Goal: Information Seeking & Learning: Compare options

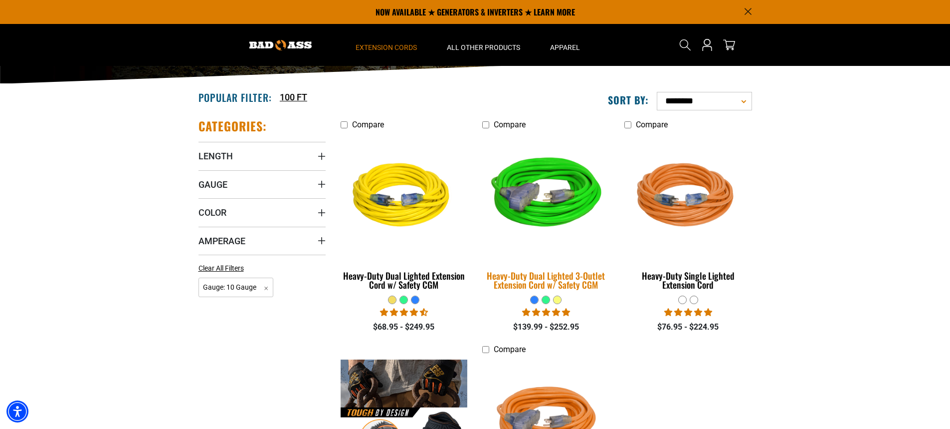
scroll to position [162, 0]
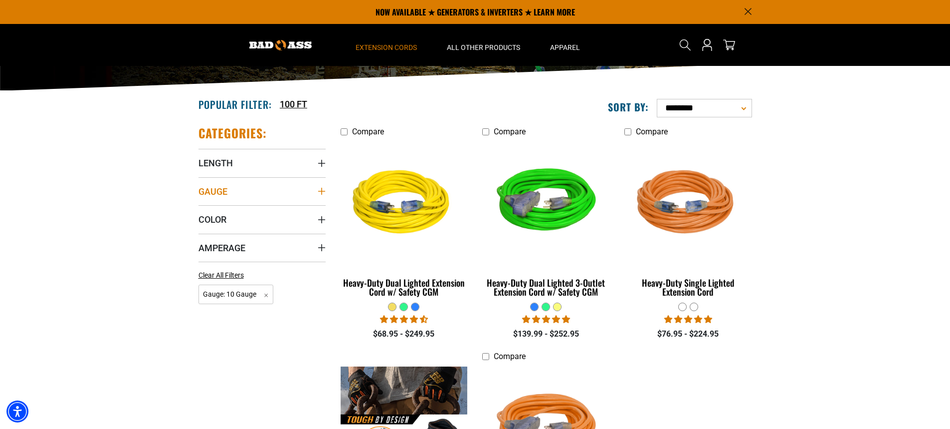
click at [322, 189] on icon "Gauge" at bounding box center [321, 191] width 7 height 7
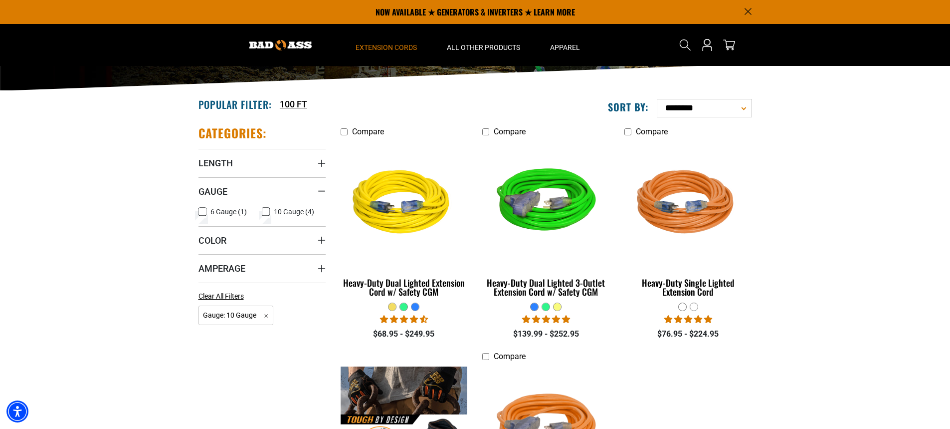
click at [202, 211] on icon at bounding box center [203, 211] width 8 height 13
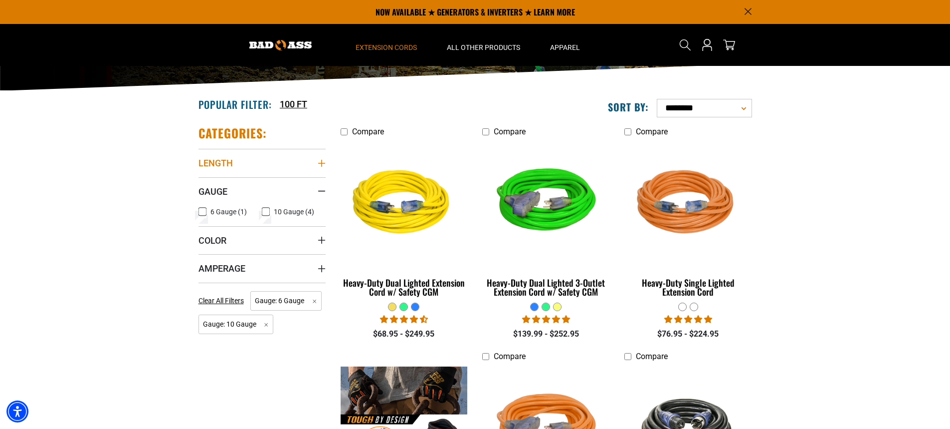
click at [321, 163] on icon "Length" at bounding box center [321, 163] width 7 height 7
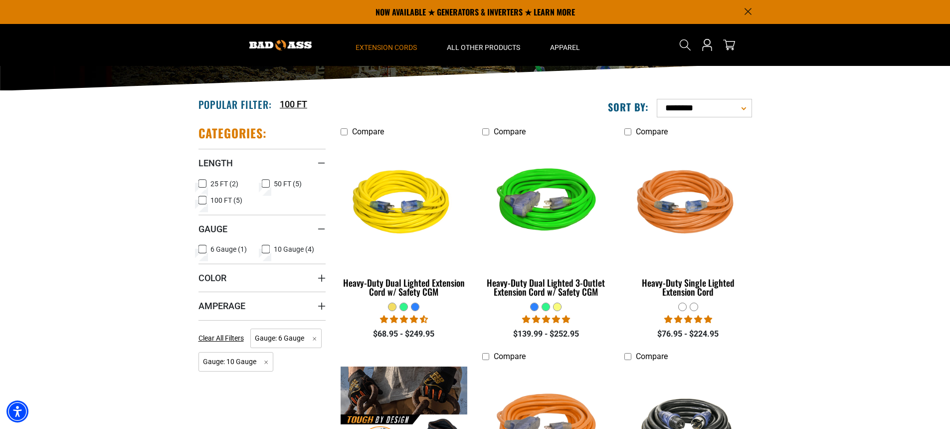
click at [821, 194] on section "**********" at bounding box center [475, 348] width 950 height 515
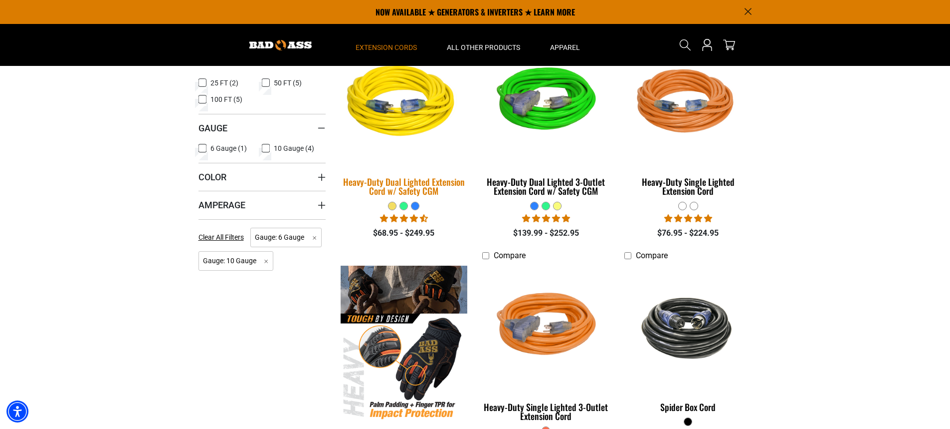
scroll to position [262, 0]
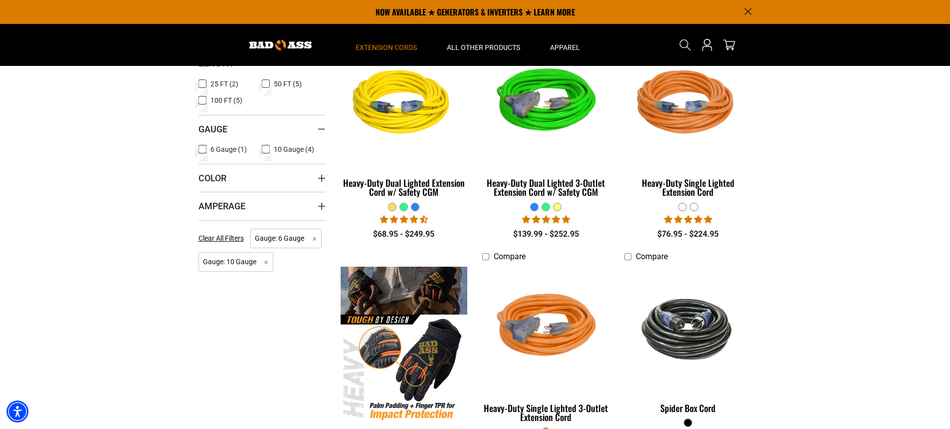
click at [266, 147] on icon at bounding box center [266, 149] width 6 height 5
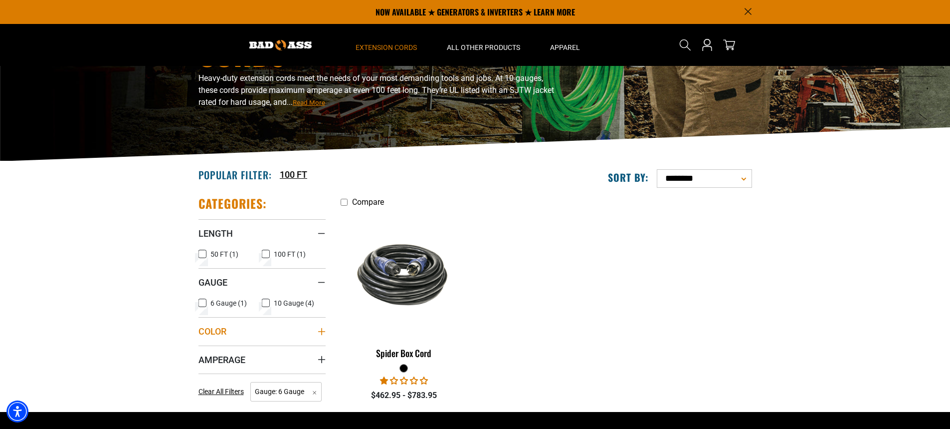
scroll to position [87, 0]
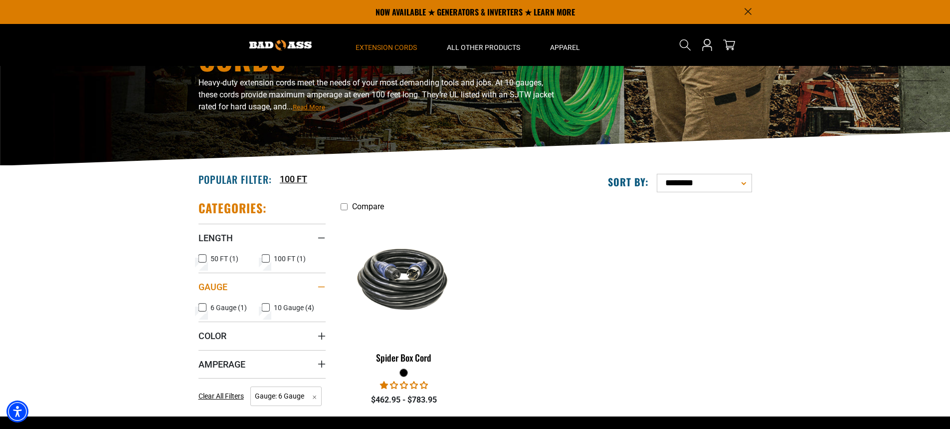
click at [321, 285] on div "Gauge" at bounding box center [322, 287] width 8 height 8
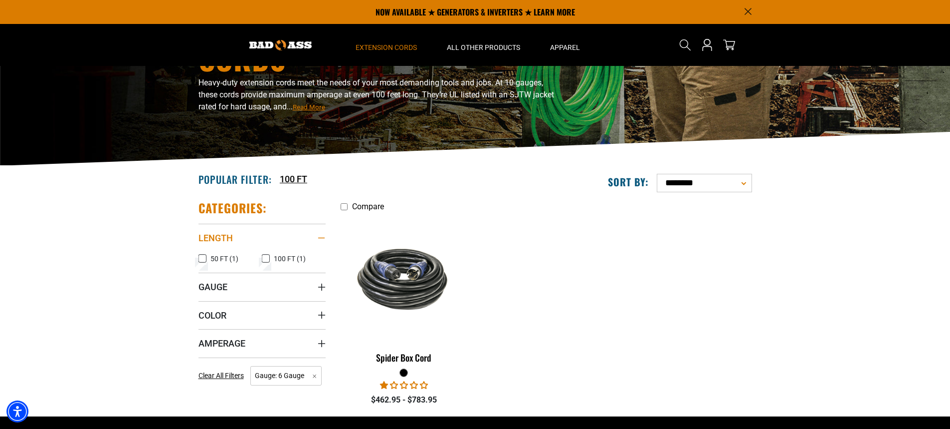
click at [320, 236] on div "Length" at bounding box center [322, 238] width 8 height 8
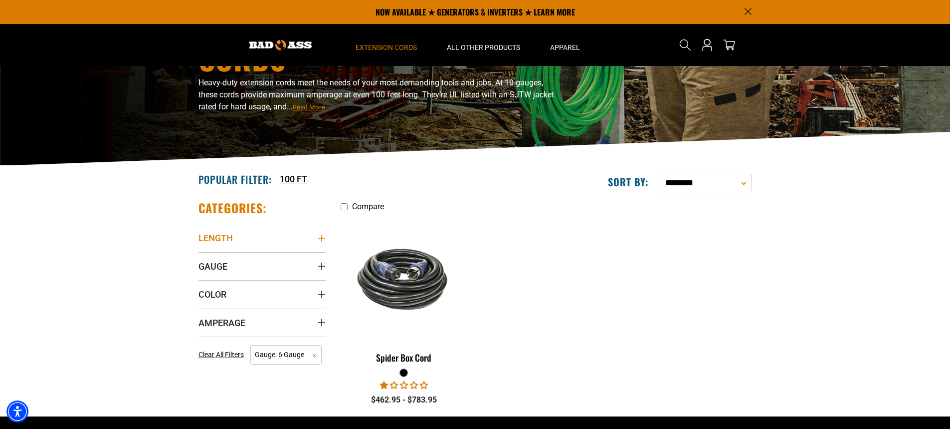
click at [320, 236] on icon "Length" at bounding box center [322, 238] width 8 height 8
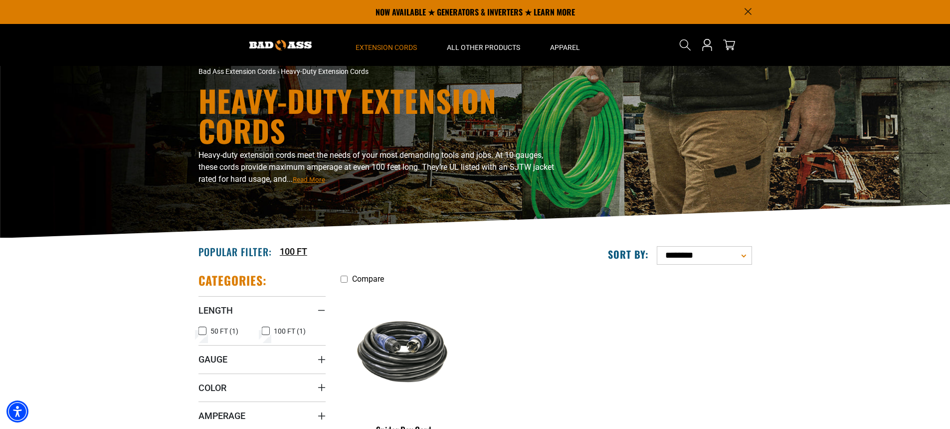
scroll to position [0, 0]
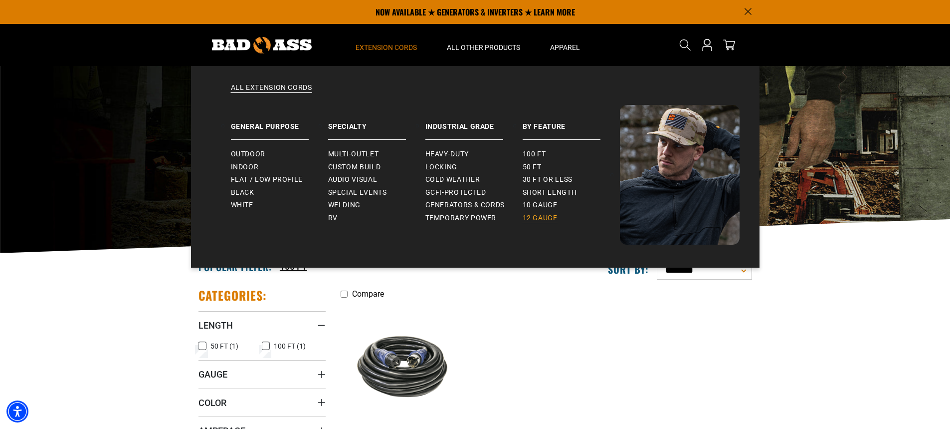
click at [531, 218] on span "12 gauge" at bounding box center [540, 218] width 35 height 9
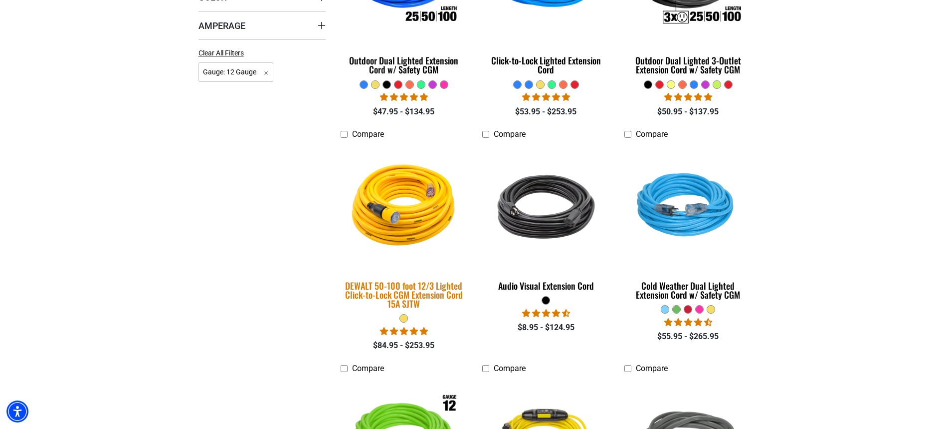
scroll to position [387, 0]
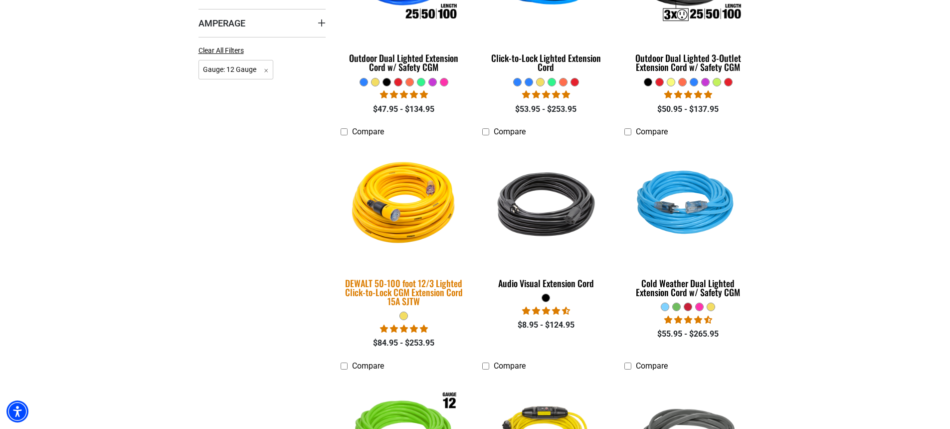
click at [413, 218] on img at bounding box center [404, 204] width 140 height 128
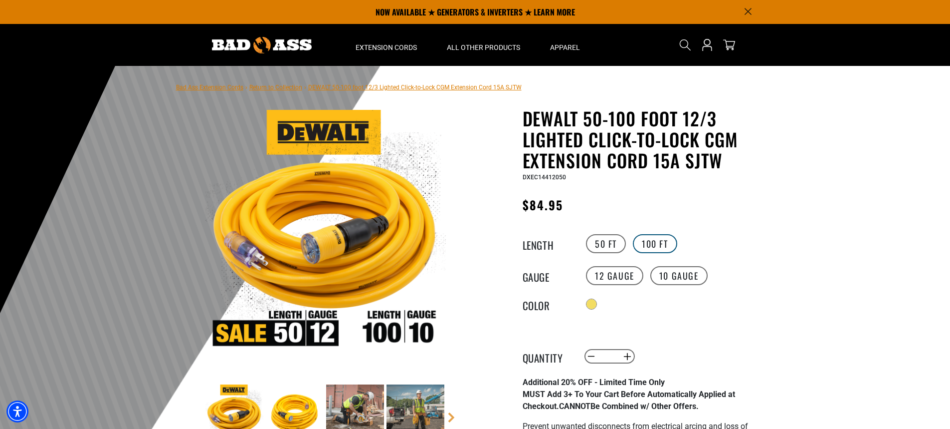
click at [656, 241] on label "100 FT" at bounding box center [655, 243] width 44 height 19
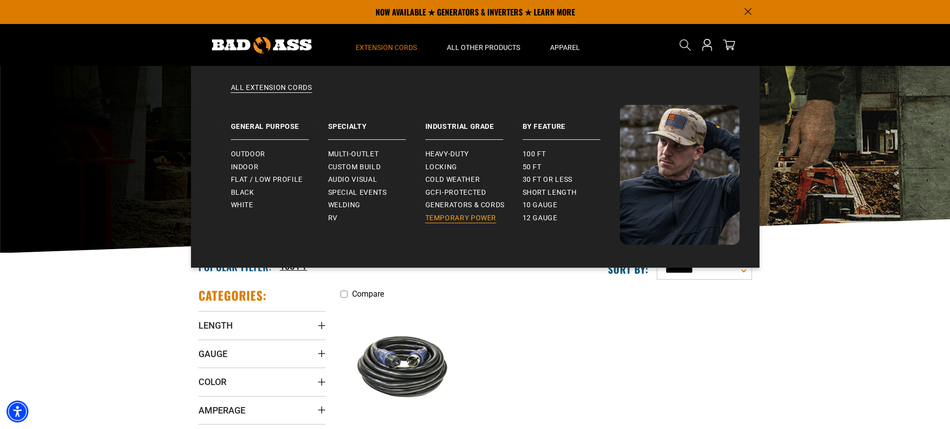
click at [445, 218] on span "Temporary Power" at bounding box center [461, 218] width 71 height 9
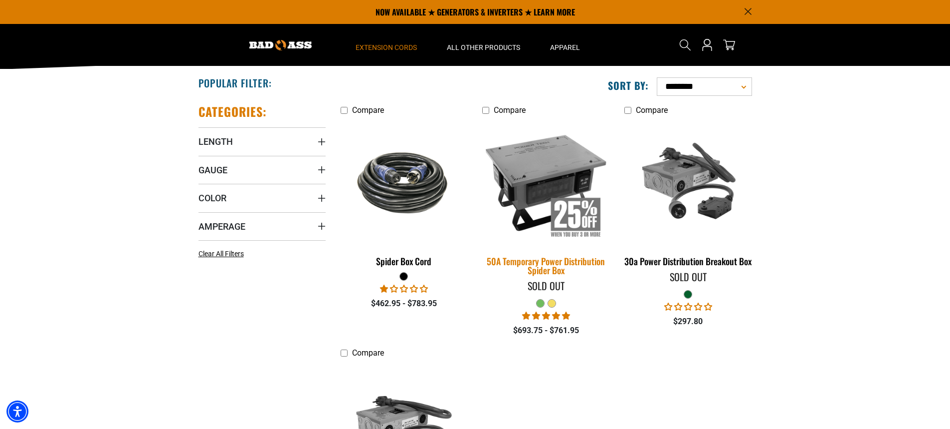
scroll to position [100, 0]
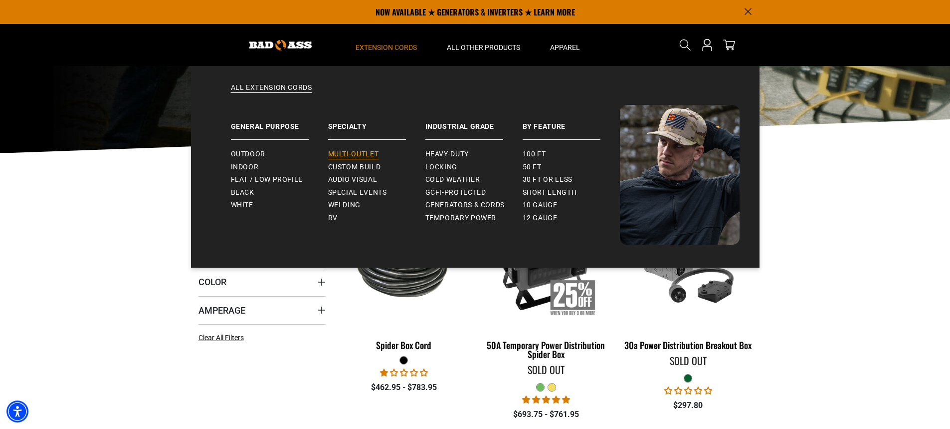
click at [366, 152] on span "Multi-Outlet" at bounding box center [353, 154] width 51 height 9
